Goal: Task Accomplishment & Management: Use online tool/utility

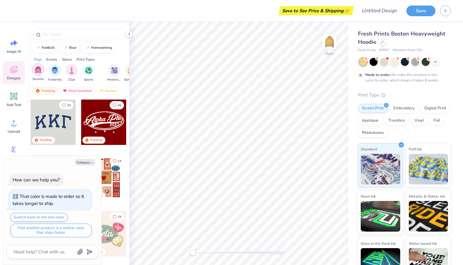
click at [39, 66] on div "filter for Sorority" at bounding box center [38, 69] width 12 height 12
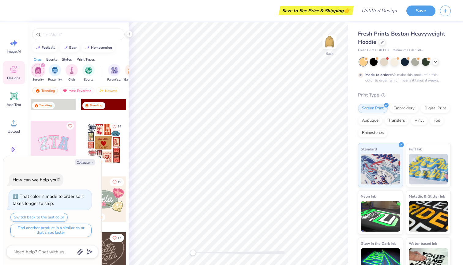
scroll to position [43, 0]
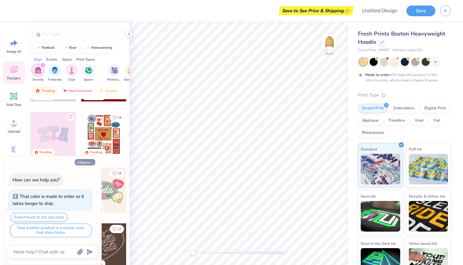
click at [84, 164] on button "Collapse" at bounding box center [85, 162] width 21 height 6
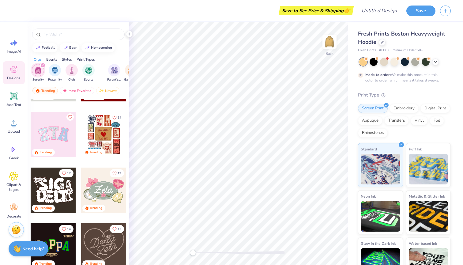
click at [58, 138] on div at bounding box center [53, 134] width 45 height 45
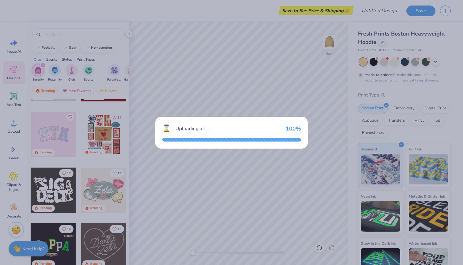
type textarea "x"
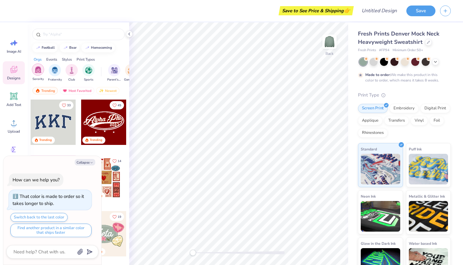
click at [36, 69] on img "filter for Sorority" at bounding box center [38, 69] width 7 height 7
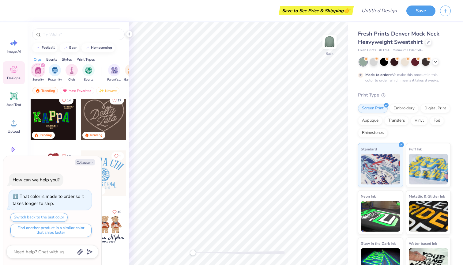
scroll to position [175, 0]
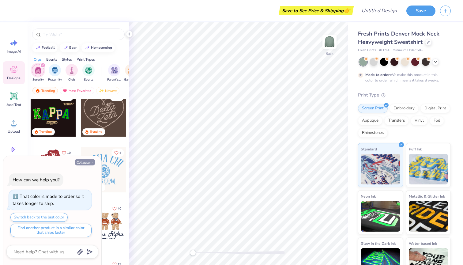
click at [88, 164] on button "Collapse" at bounding box center [85, 162] width 21 height 6
type textarea "x"
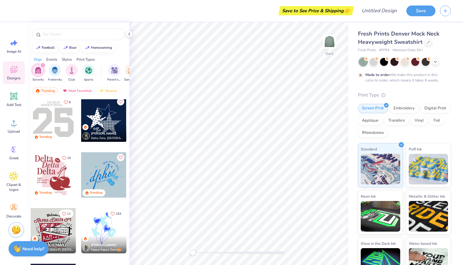
scroll to position [617, 0]
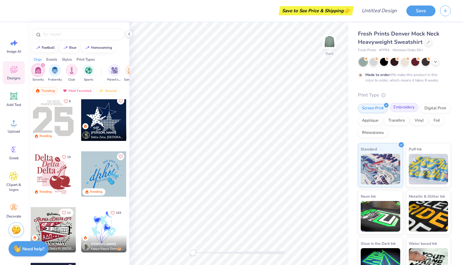
click at [404, 105] on div "Embroidery" at bounding box center [403, 107] width 29 height 9
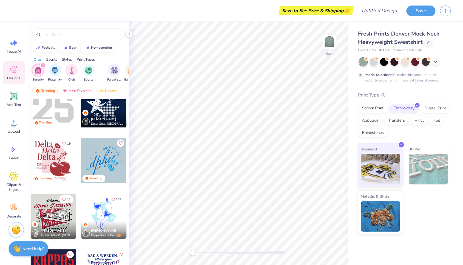
scroll to position [633, 0]
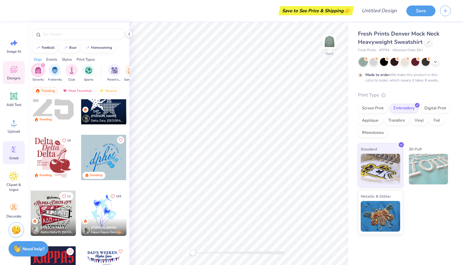
click at [11, 150] on circle at bounding box center [13, 150] width 4 height 4
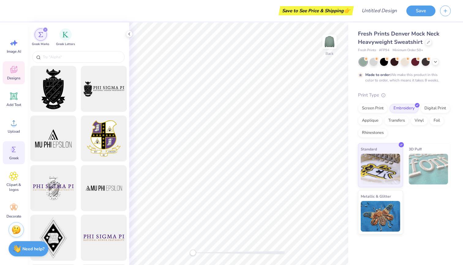
click at [13, 77] on span "Designs" at bounding box center [13, 78] width 13 height 5
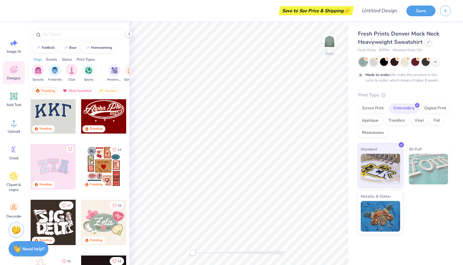
scroll to position [64, 0]
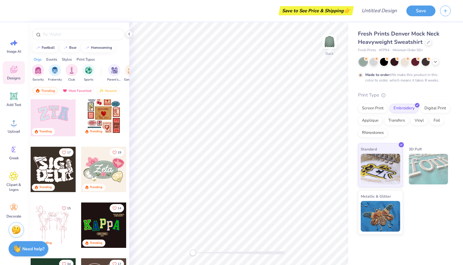
click at [77, 27] on div at bounding box center [79, 32] width 102 height 21
click at [77, 29] on div at bounding box center [78, 34] width 92 height 12
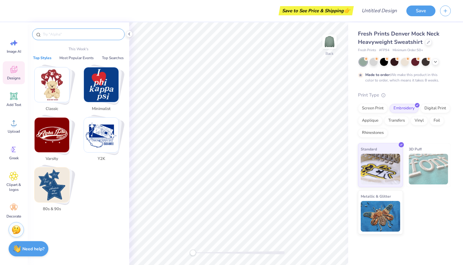
click at [77, 33] on input "text" at bounding box center [81, 34] width 78 height 6
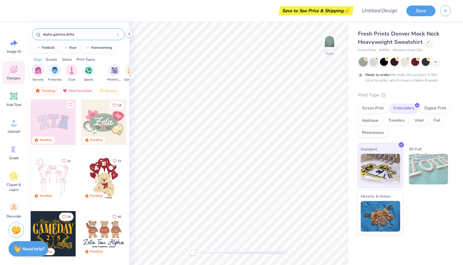
type input "alpha gamma delta"
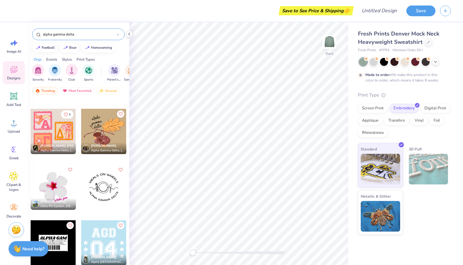
scroll to position [56, 0]
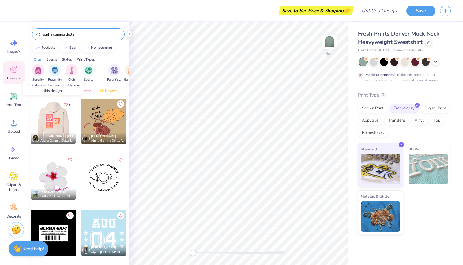
click at [55, 123] on div at bounding box center [53, 121] width 136 height 45
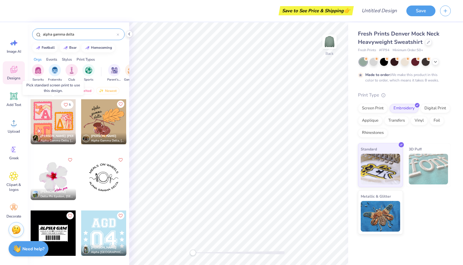
click at [61, 123] on div at bounding box center [53, 121] width 45 height 45
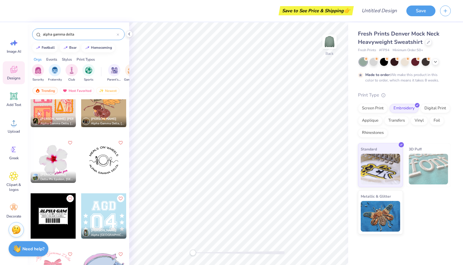
scroll to position [61, 0]
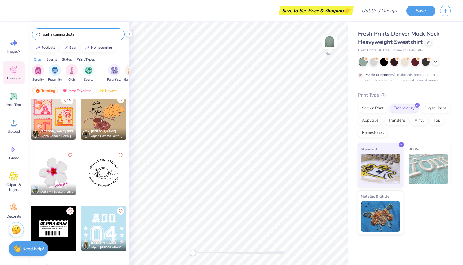
click at [57, 109] on div at bounding box center [53, 116] width 45 height 45
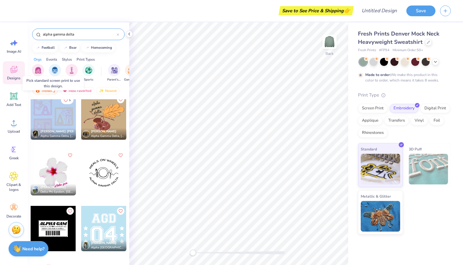
click at [57, 109] on div at bounding box center [53, 116] width 45 height 45
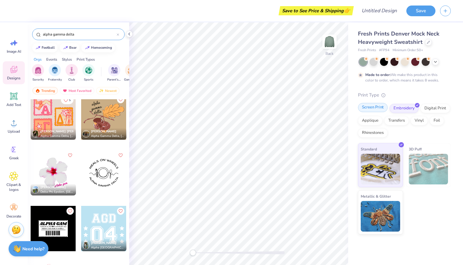
click at [377, 108] on div "Screen Print" at bounding box center [373, 107] width 30 height 9
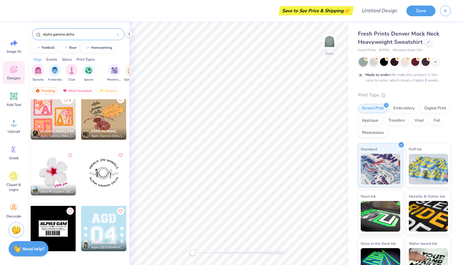
click at [51, 122] on div at bounding box center [53, 116] width 45 height 45
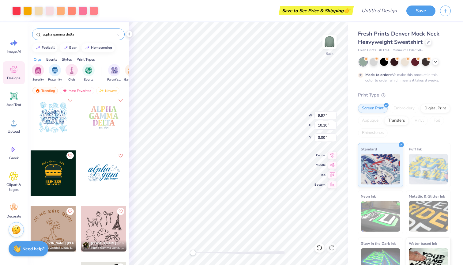
scroll to position [400, 0]
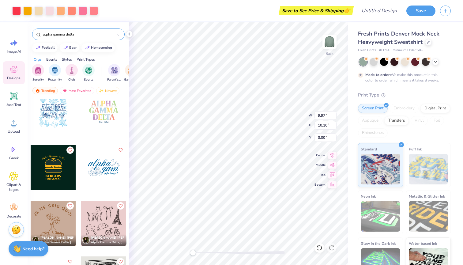
type input "4.60"
type input "4.66"
type input "8.44"
click at [94, 10] on div at bounding box center [93, 10] width 9 height 9
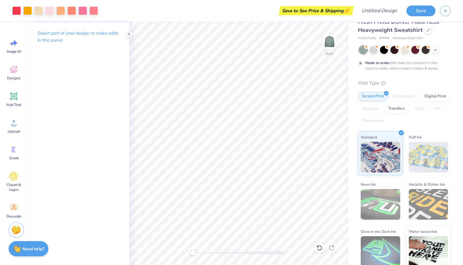
scroll to position [12, 0]
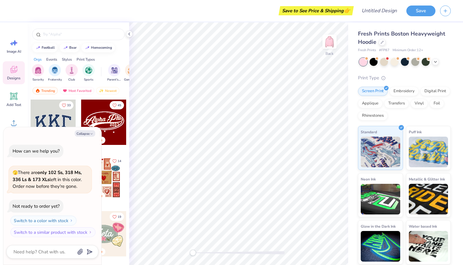
click at [84, 130] on div "Collapse How can we help you? 🫣 There are only 102 Ss, 318 Ms, 336 Ls & 173 XLs…" at bounding box center [52, 196] width 98 height 138
click at [84, 135] on button "Collapse" at bounding box center [85, 133] width 21 height 6
type textarea "x"
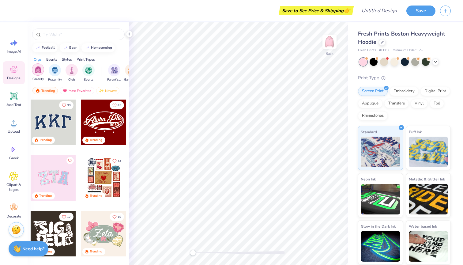
click at [36, 74] on div "filter for Sorority" at bounding box center [38, 69] width 12 height 12
click at [53, 35] on input "text" at bounding box center [81, 34] width 78 height 6
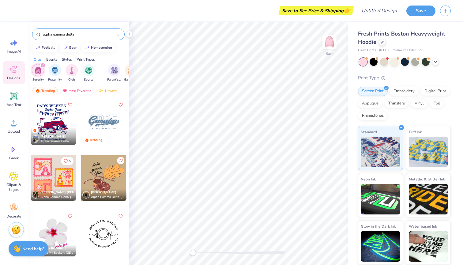
type input "alpha gamma delta"
click at [326, 46] on img at bounding box center [329, 41] width 24 height 24
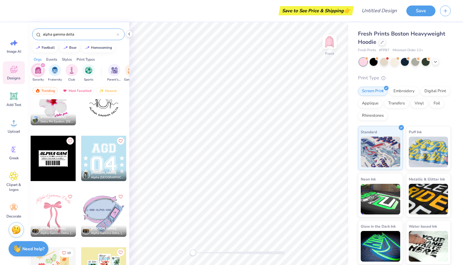
scroll to position [132, 0]
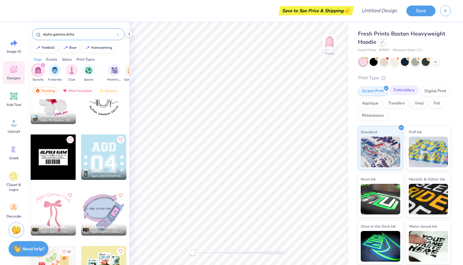
click at [403, 91] on div "Embroidery" at bounding box center [403, 90] width 29 height 9
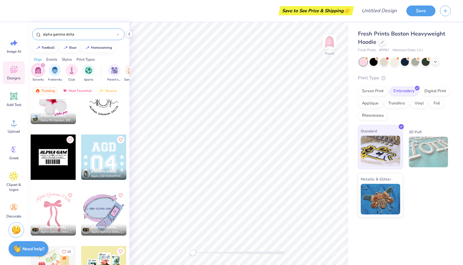
click at [396, 147] on img at bounding box center [380, 151] width 39 height 31
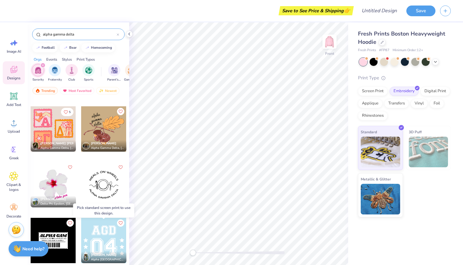
scroll to position [45, 0]
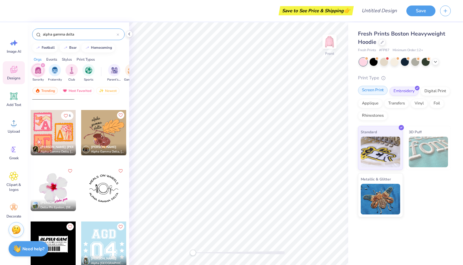
click at [369, 89] on div "Screen Print" at bounding box center [373, 90] width 30 height 9
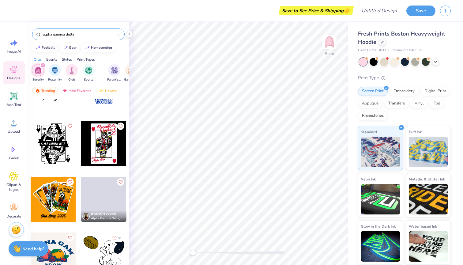
scroll to position [1371, 0]
